Goal: Task Accomplishment & Management: Check status

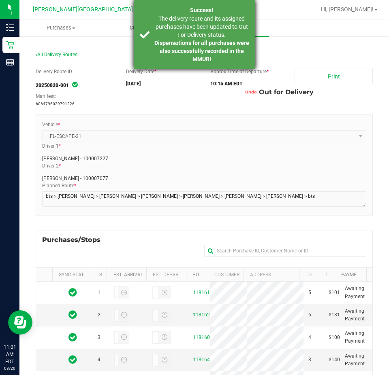
scroll to position [81, 0]
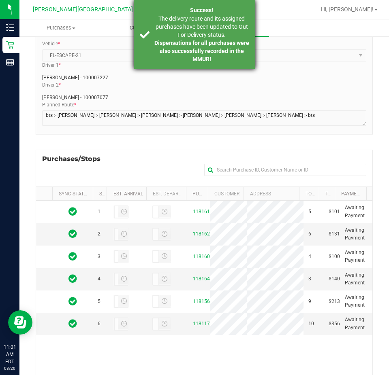
click at [141, 31] on div "Success! The delivery route and its assigned purchases have been updated to Out…" at bounding box center [194, 34] width 121 height 69
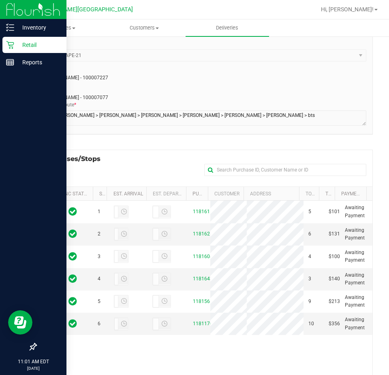
click at [9, 44] on icon at bounding box center [10, 45] width 8 height 8
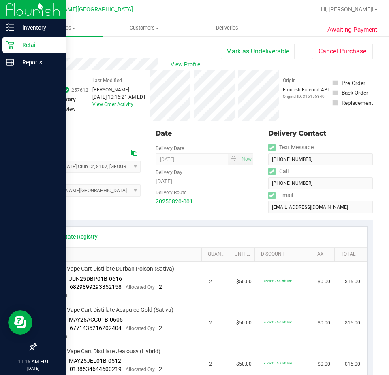
click at [12, 48] on icon at bounding box center [10, 45] width 8 height 8
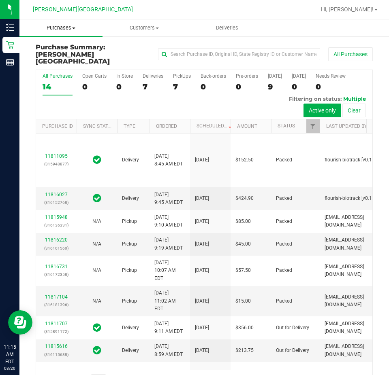
click at [62, 30] on span "Purchases" at bounding box center [60, 27] width 83 height 7
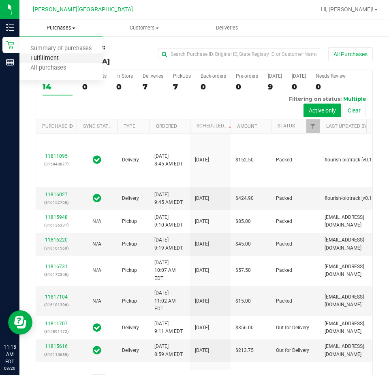
click at [51, 61] on span "Fulfillment" at bounding box center [44, 58] width 50 height 7
